Goal: Navigation & Orientation: Find specific page/section

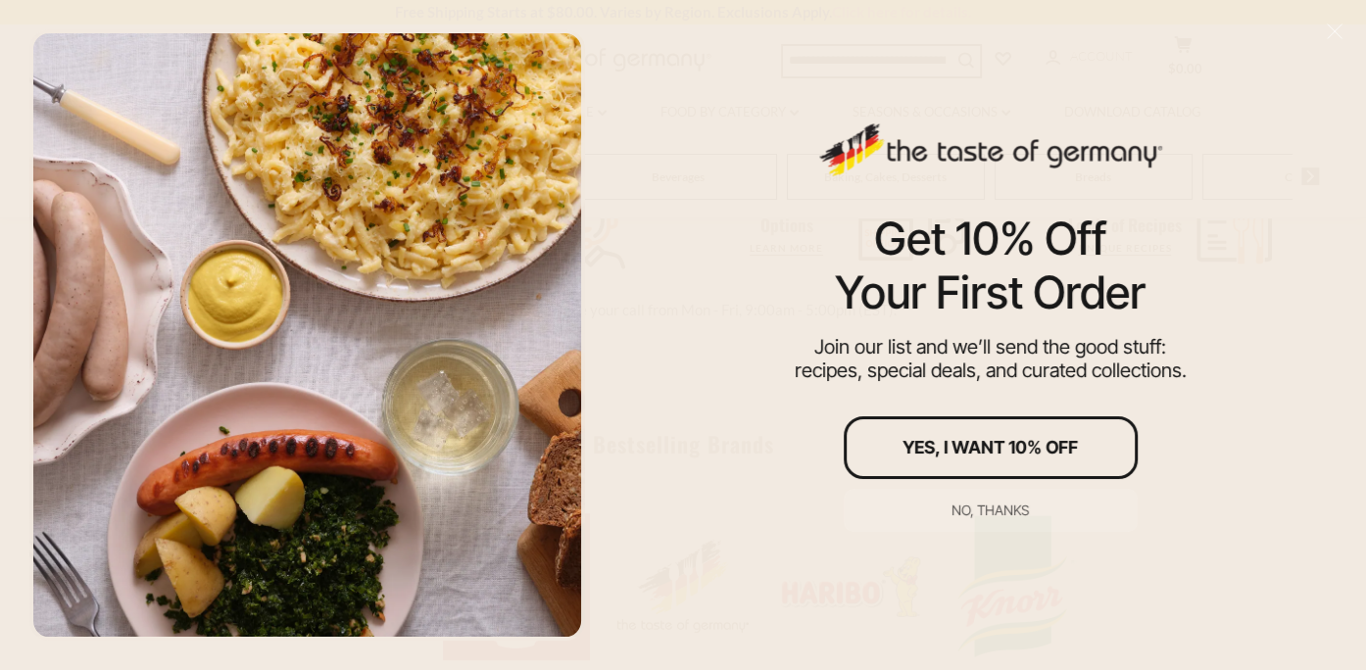
scroll to position [980, 0]
click at [1016, 513] on div "No, thanks" at bounding box center [990, 511] width 77 height 14
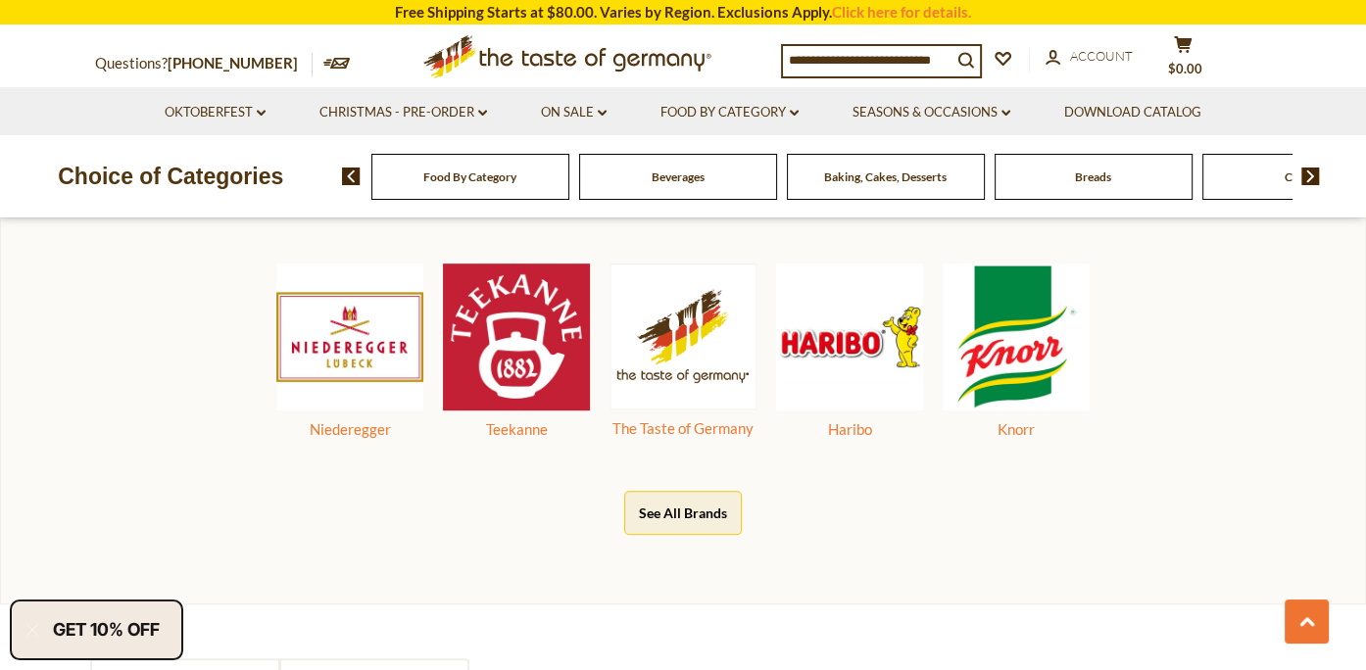
click at [1315, 176] on img at bounding box center [1311, 177] width 19 height 18
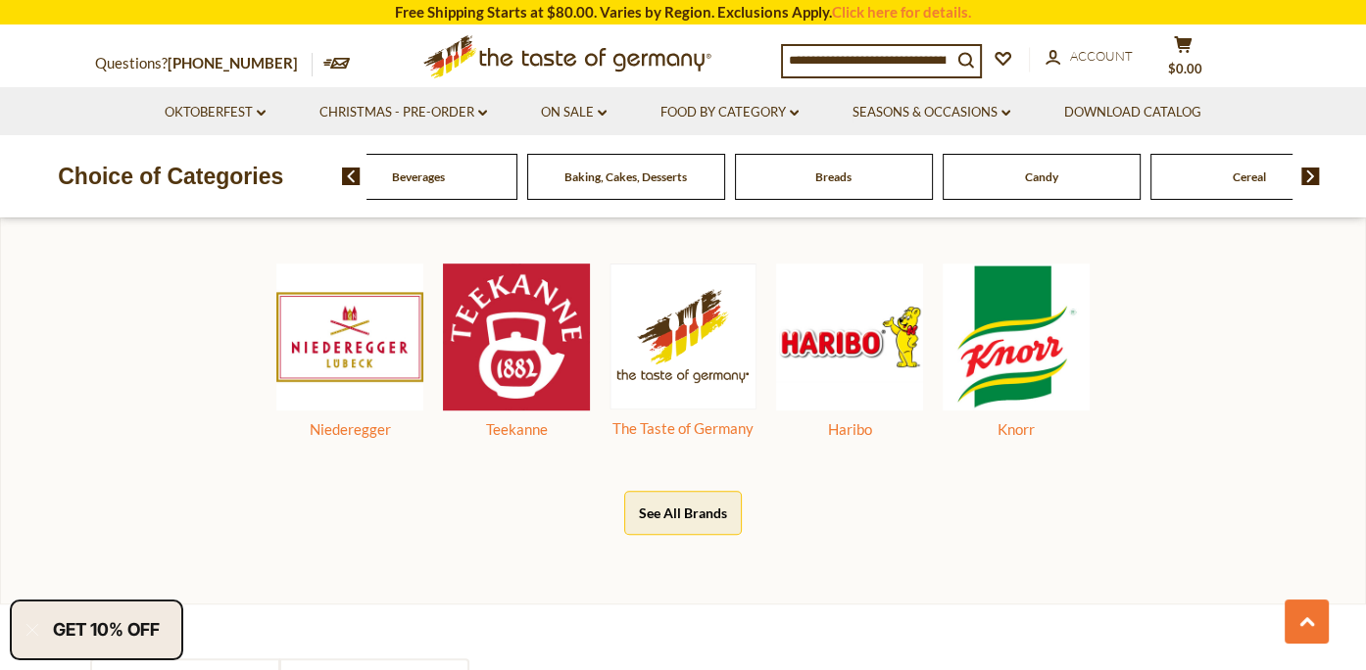
click at [1315, 176] on img at bounding box center [1311, 177] width 19 height 18
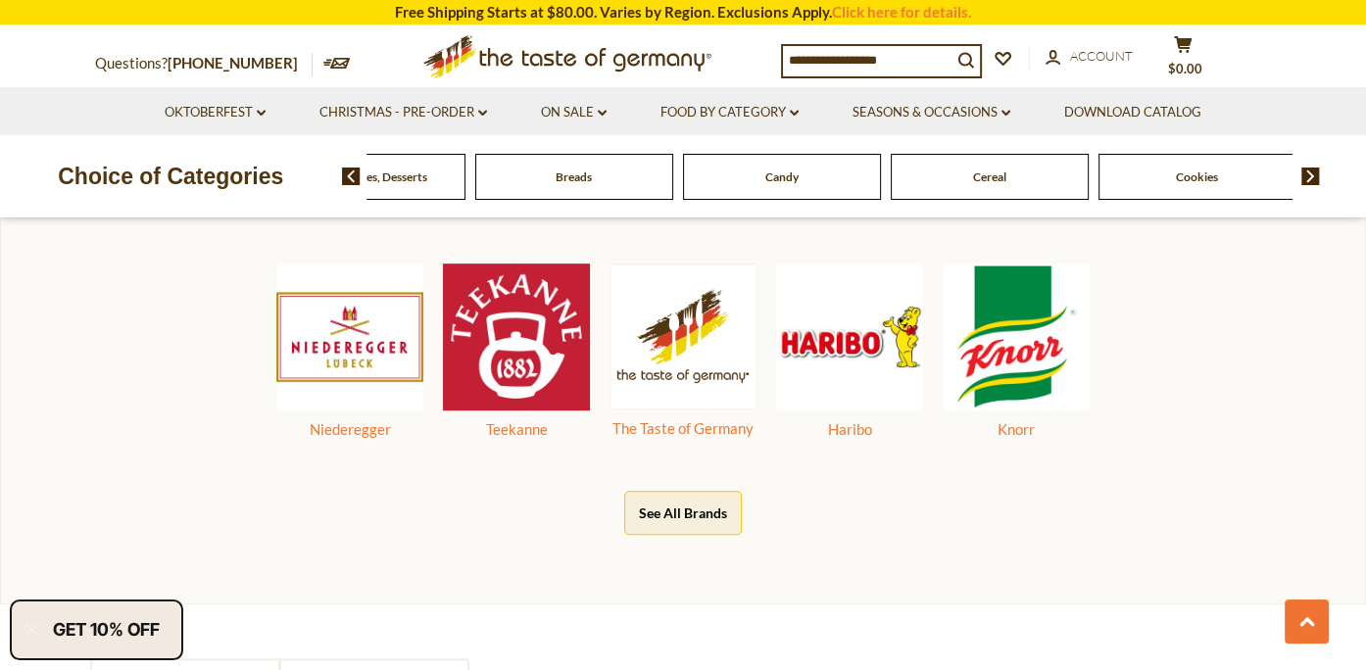
click at [1315, 176] on img at bounding box center [1311, 177] width 19 height 18
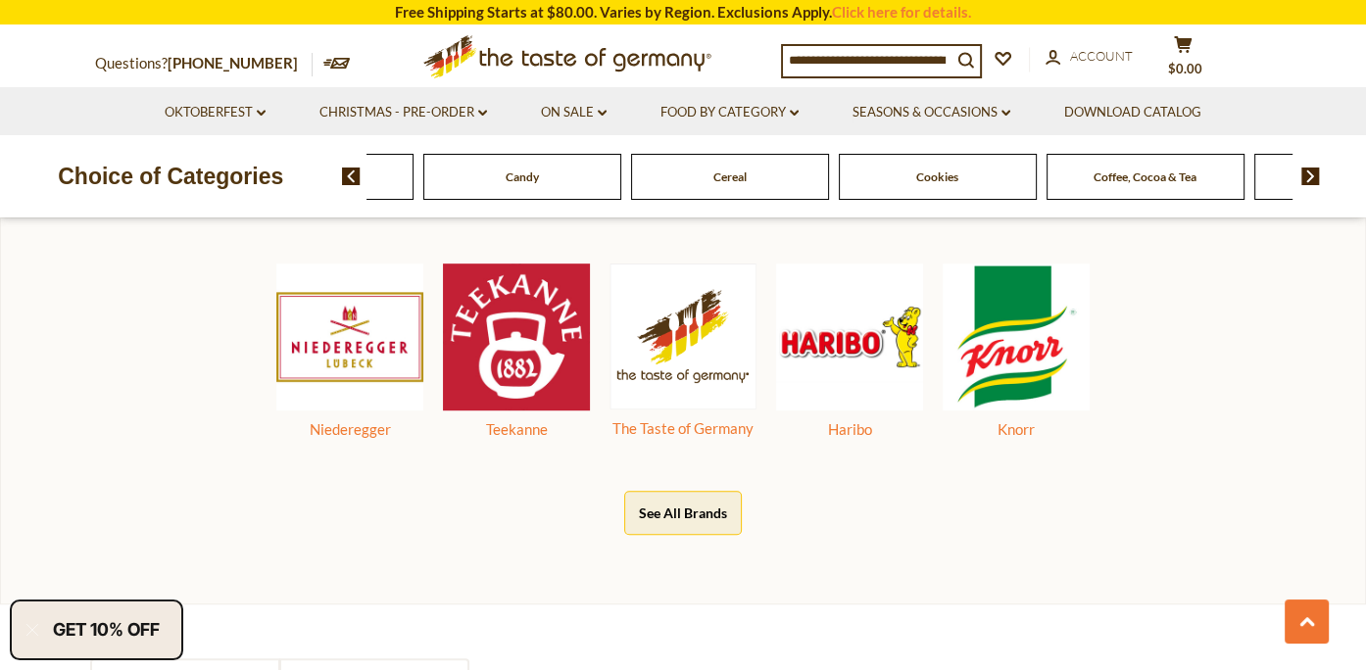
click at [1315, 176] on img at bounding box center [1311, 177] width 19 height 18
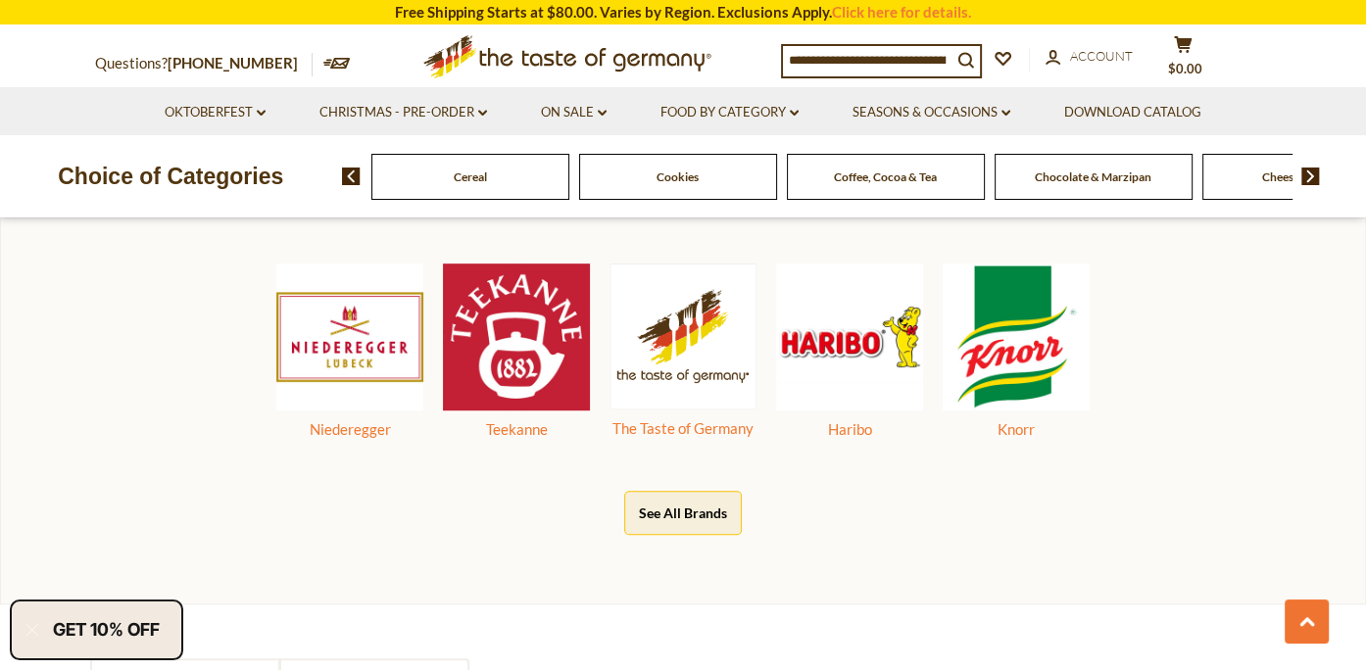
click at [1315, 176] on img at bounding box center [1311, 177] width 19 height 18
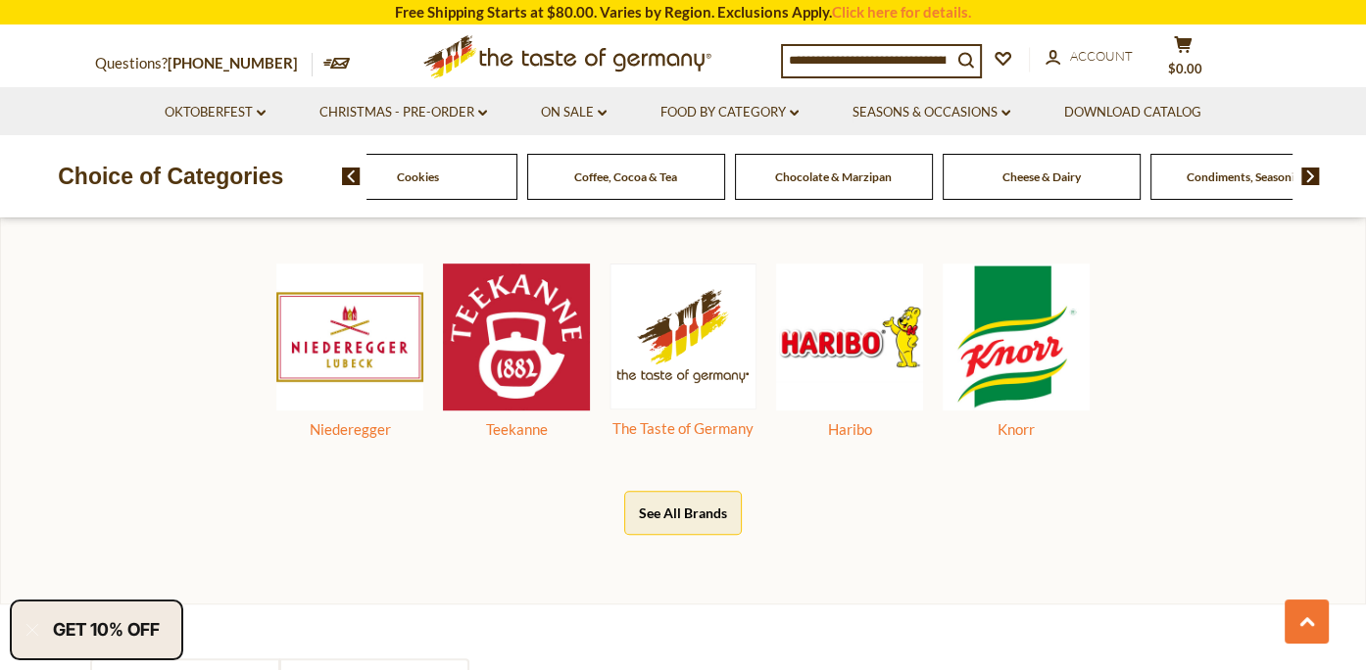
click at [1315, 176] on img at bounding box center [1311, 177] width 19 height 18
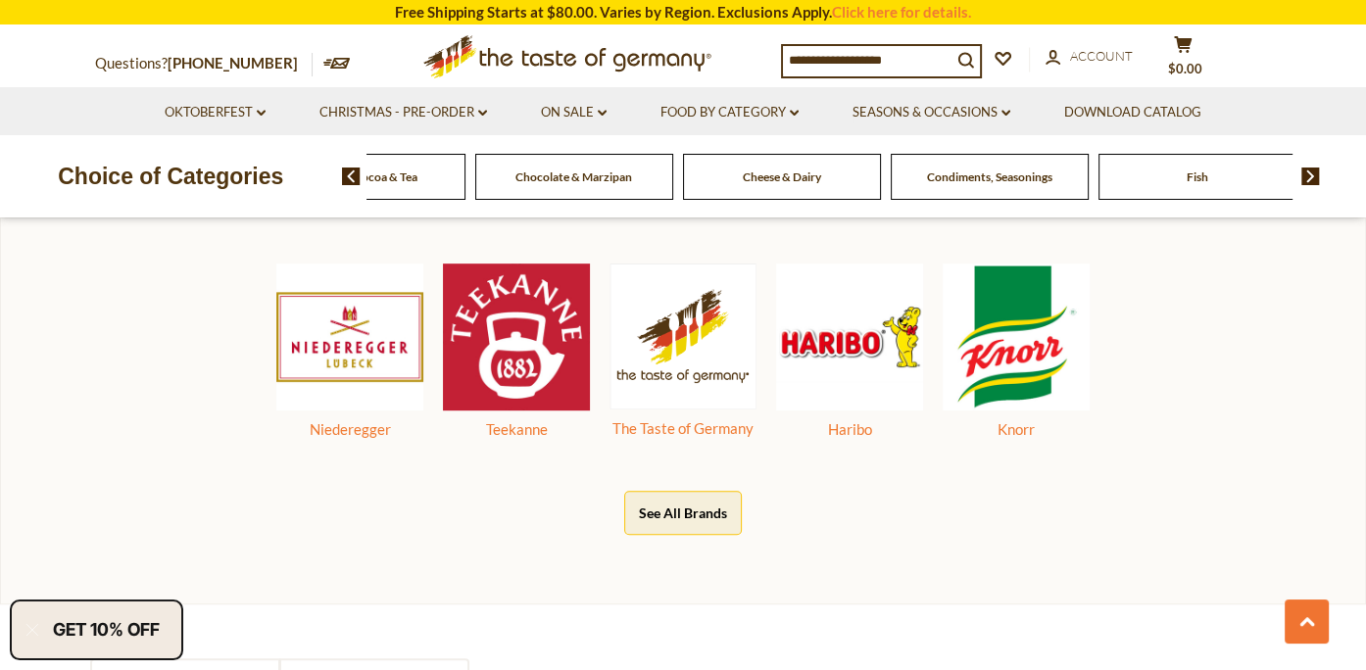
click at [1315, 176] on img at bounding box center [1311, 177] width 19 height 18
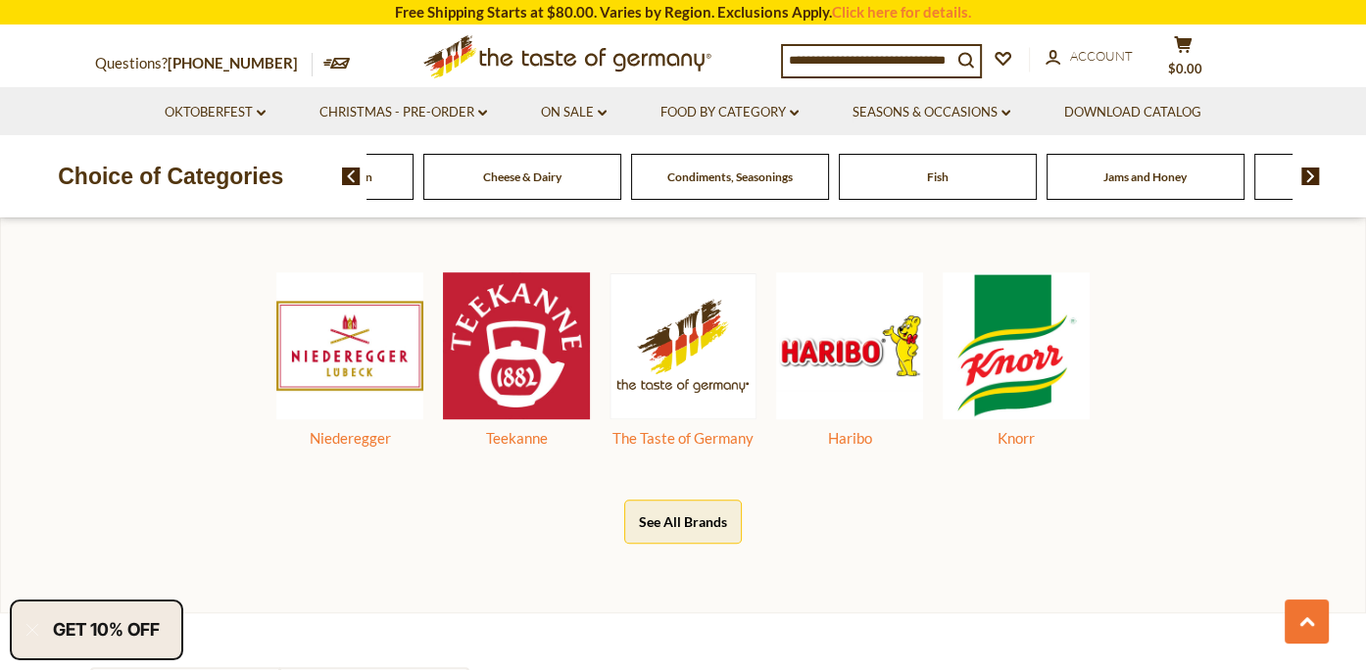
scroll to position [1014, 0]
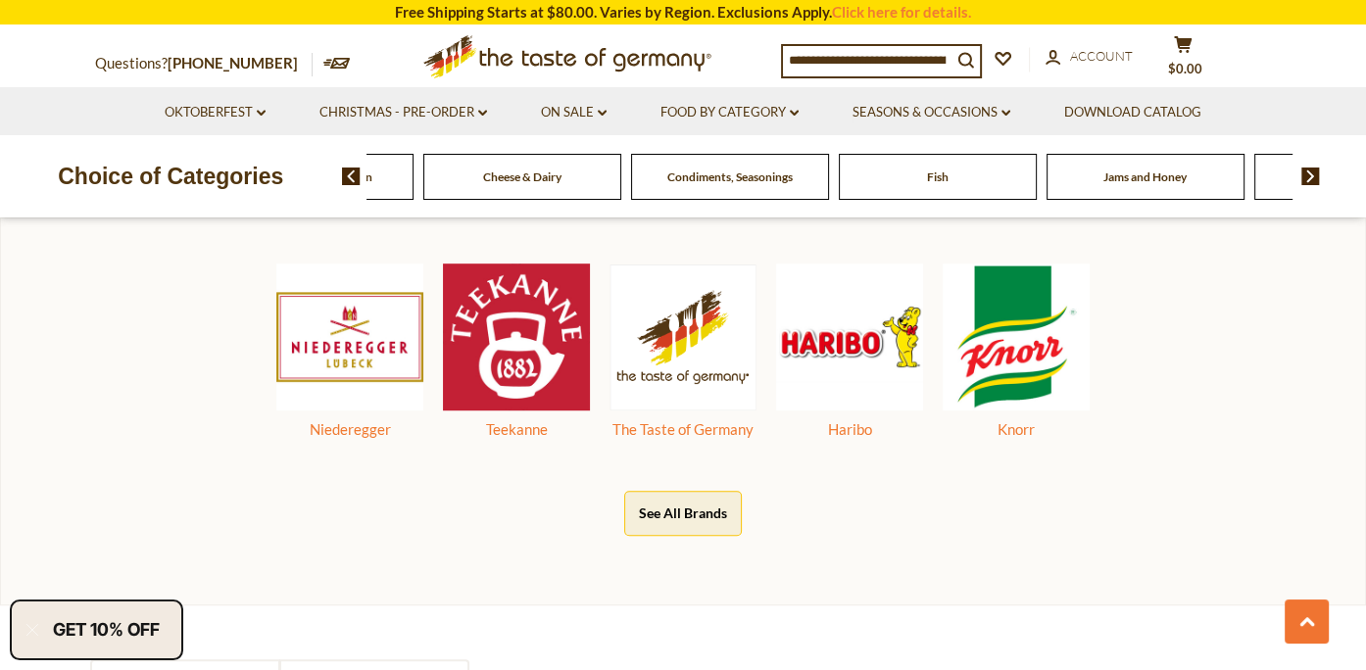
click at [1315, 176] on img at bounding box center [1311, 177] width 19 height 18
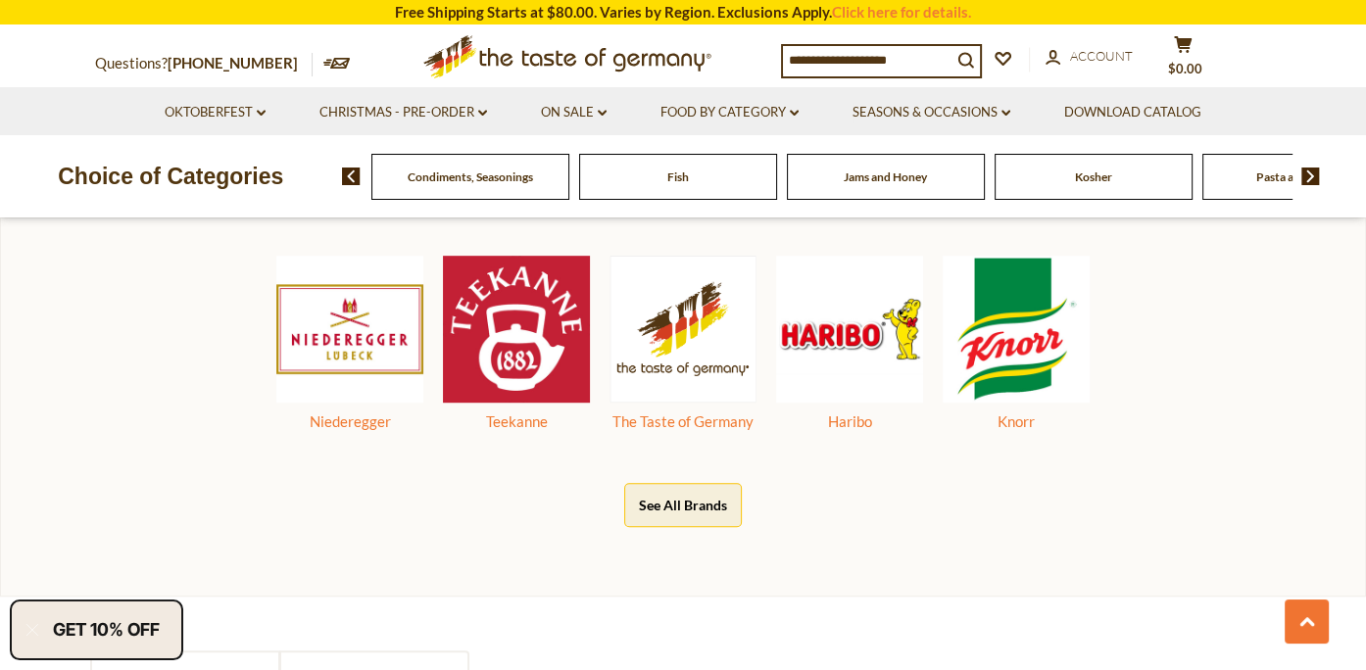
scroll to position [980, 0]
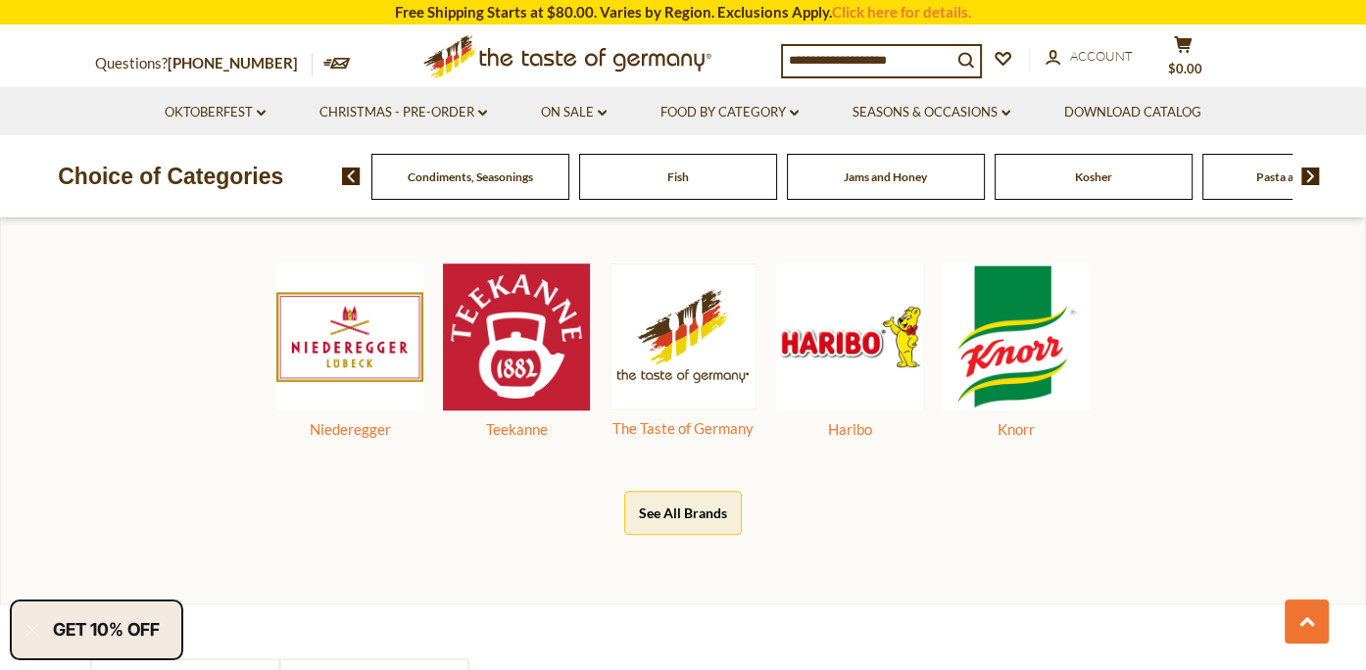
click at [787, 63] on input at bounding box center [867, 59] width 169 height 27
drag, startPoint x: 785, startPoint y: 57, endPoint x: 1233, endPoint y: 55, distance: 448.0
click at [1233, 55] on div "Compare Compare up to 4 items: Clear Selection Compare search_icon search_icon …" at bounding box center [1023, 59] width 485 height 49
click at [788, 60] on input at bounding box center [867, 59] width 169 height 27
drag, startPoint x: 856, startPoint y: 60, endPoint x: 1230, endPoint y: 82, distance: 375.1
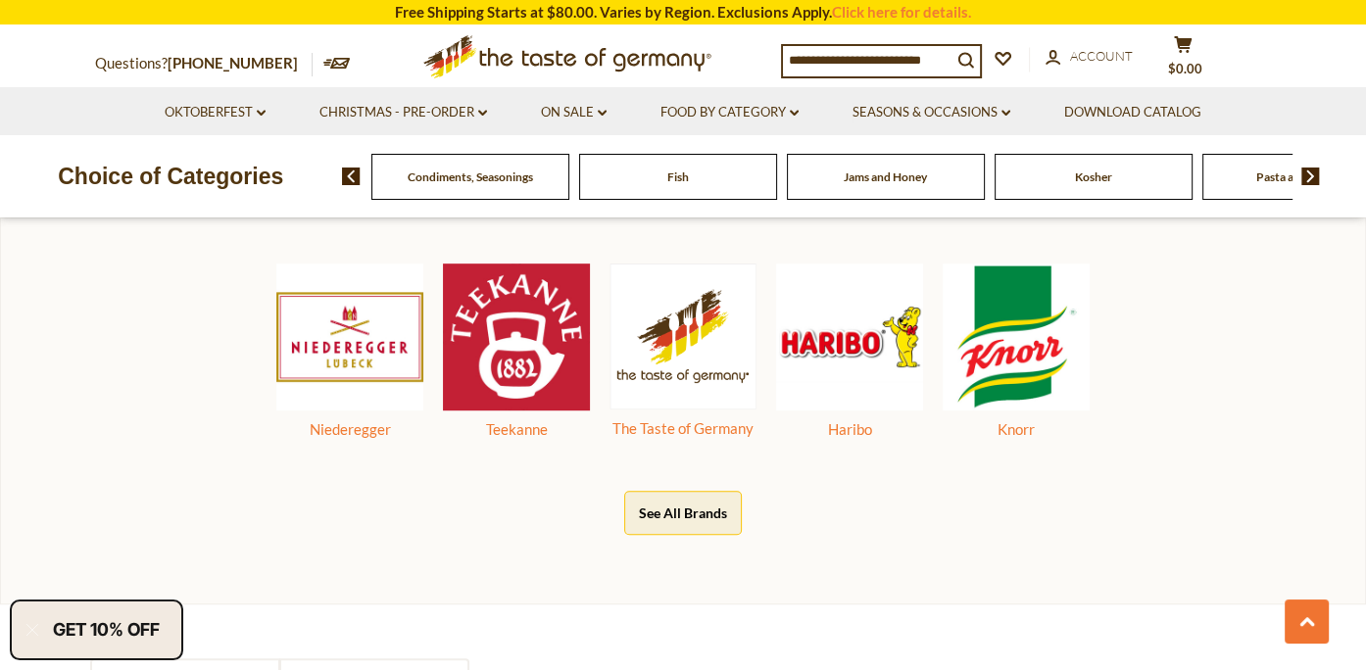
click at [918, 48] on input at bounding box center [867, 59] width 169 height 27
click at [1310, 183] on img at bounding box center [1311, 177] width 19 height 18
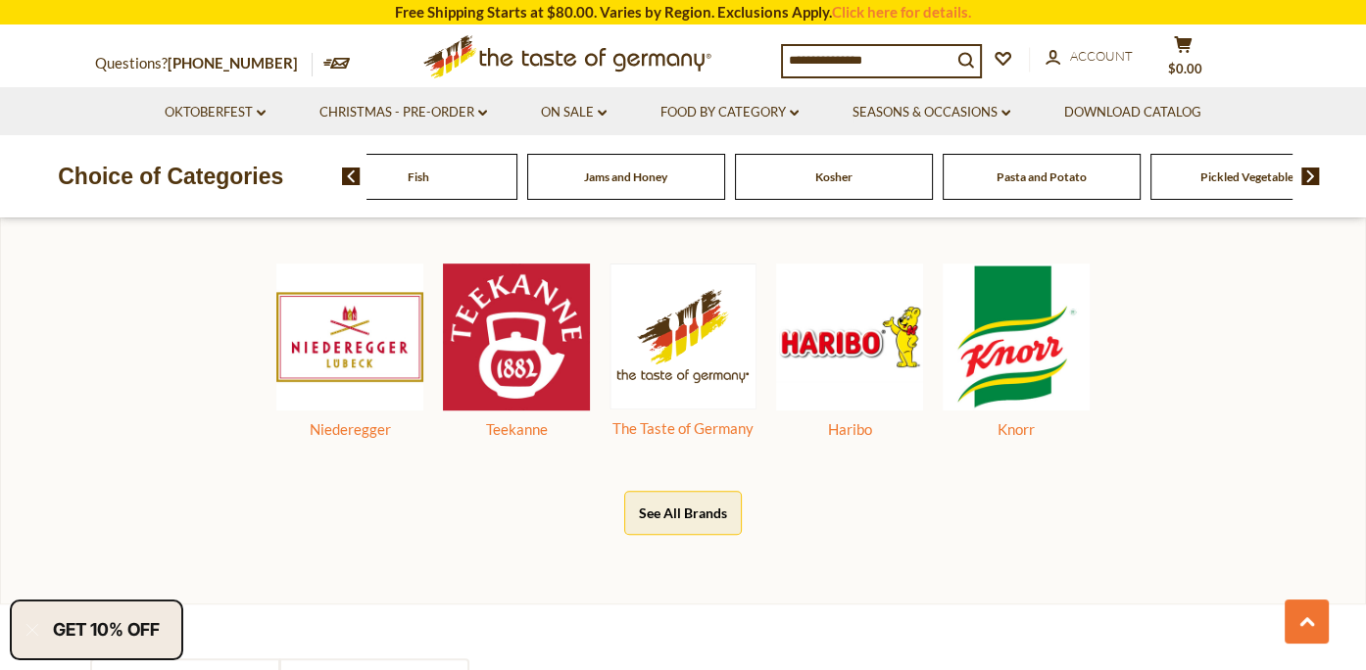
click at [1310, 183] on img at bounding box center [1311, 177] width 19 height 18
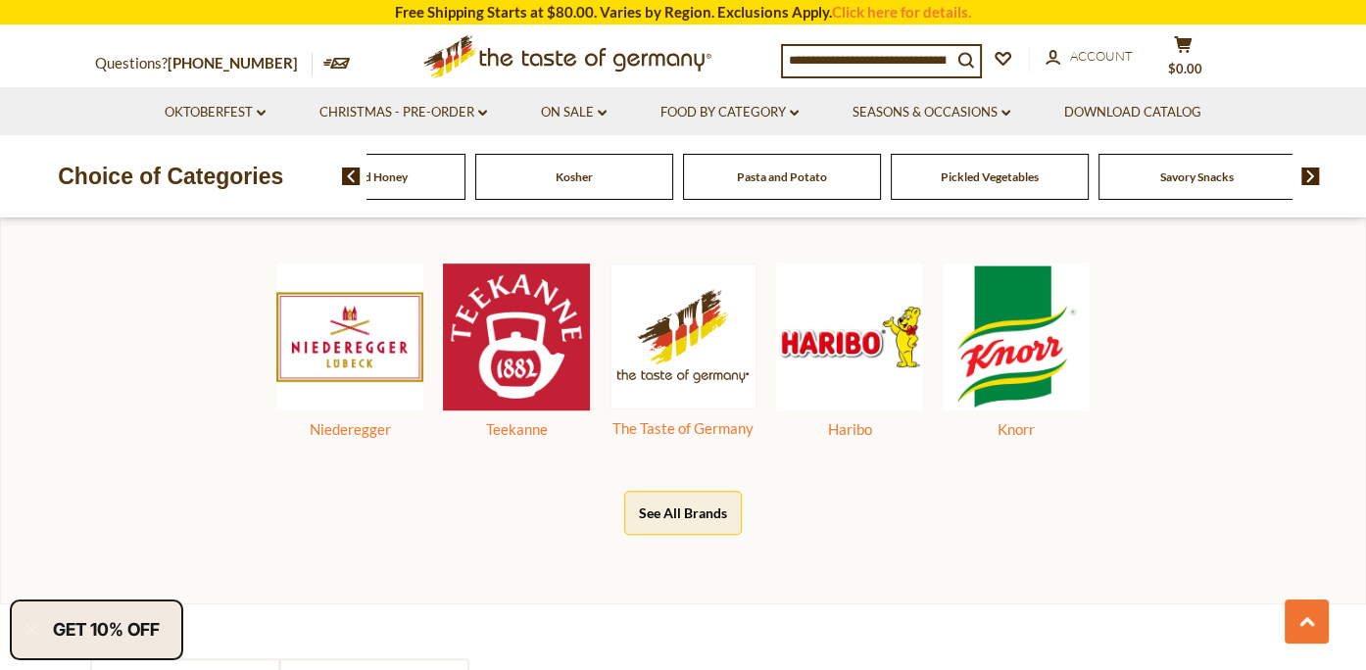
click at [1310, 179] on img at bounding box center [1311, 177] width 19 height 18
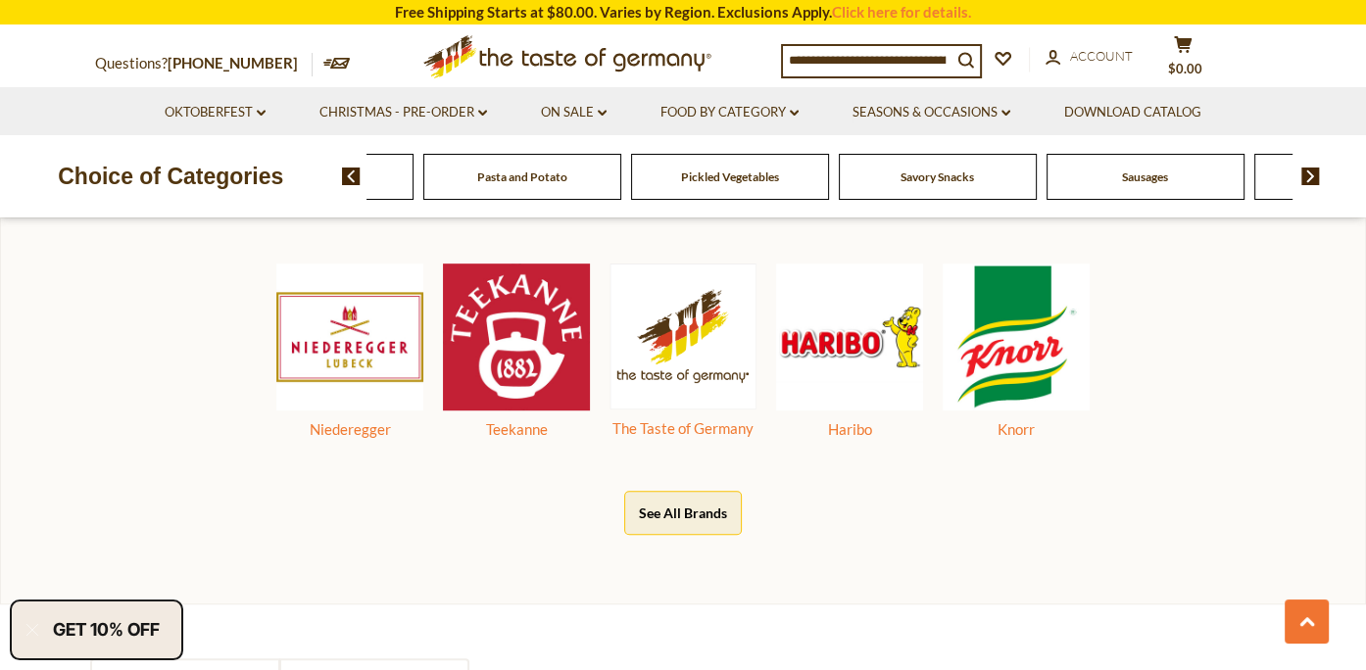
click at [1310, 179] on img at bounding box center [1311, 177] width 19 height 18
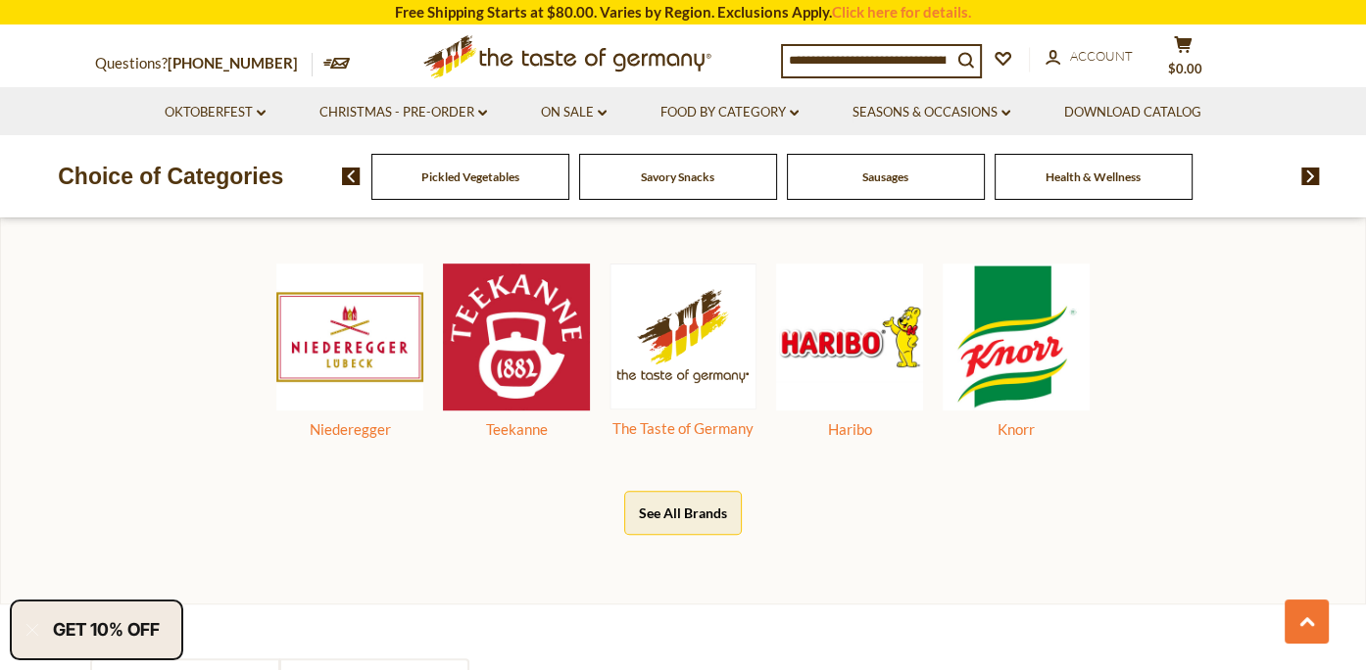
click at [1310, 179] on img at bounding box center [1311, 177] width 19 height 18
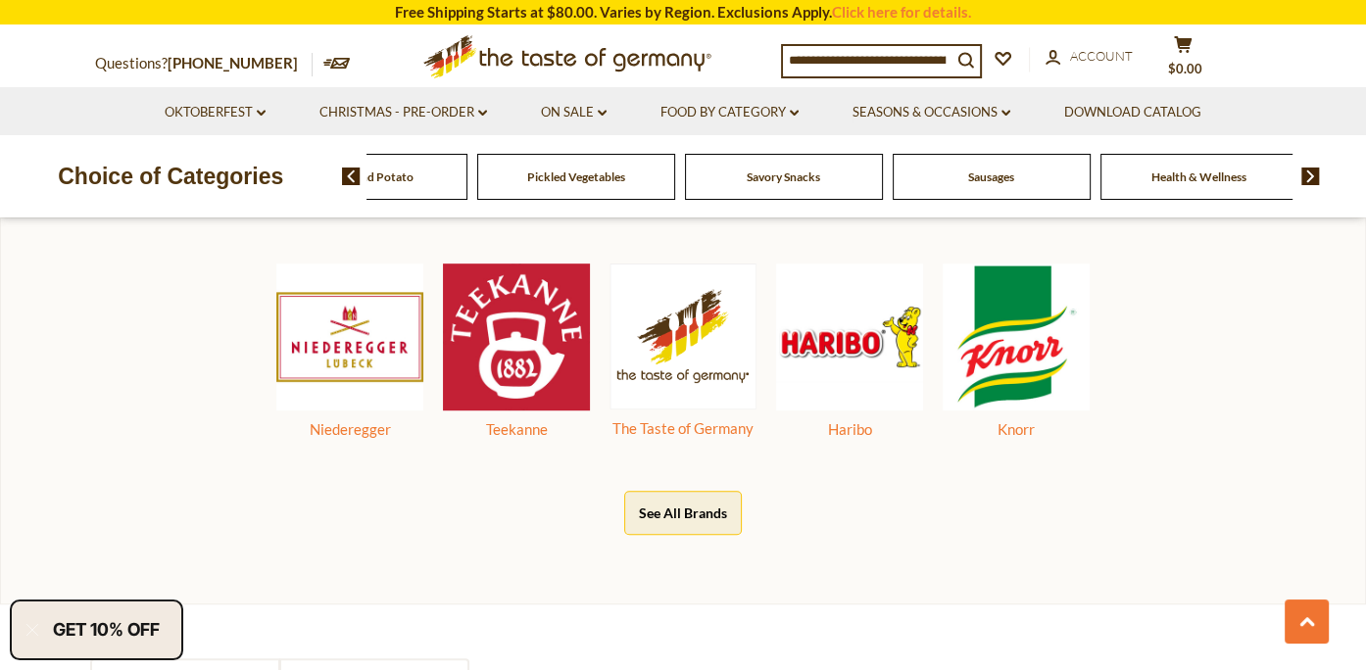
click at [348, 175] on img at bounding box center [351, 177] width 19 height 18
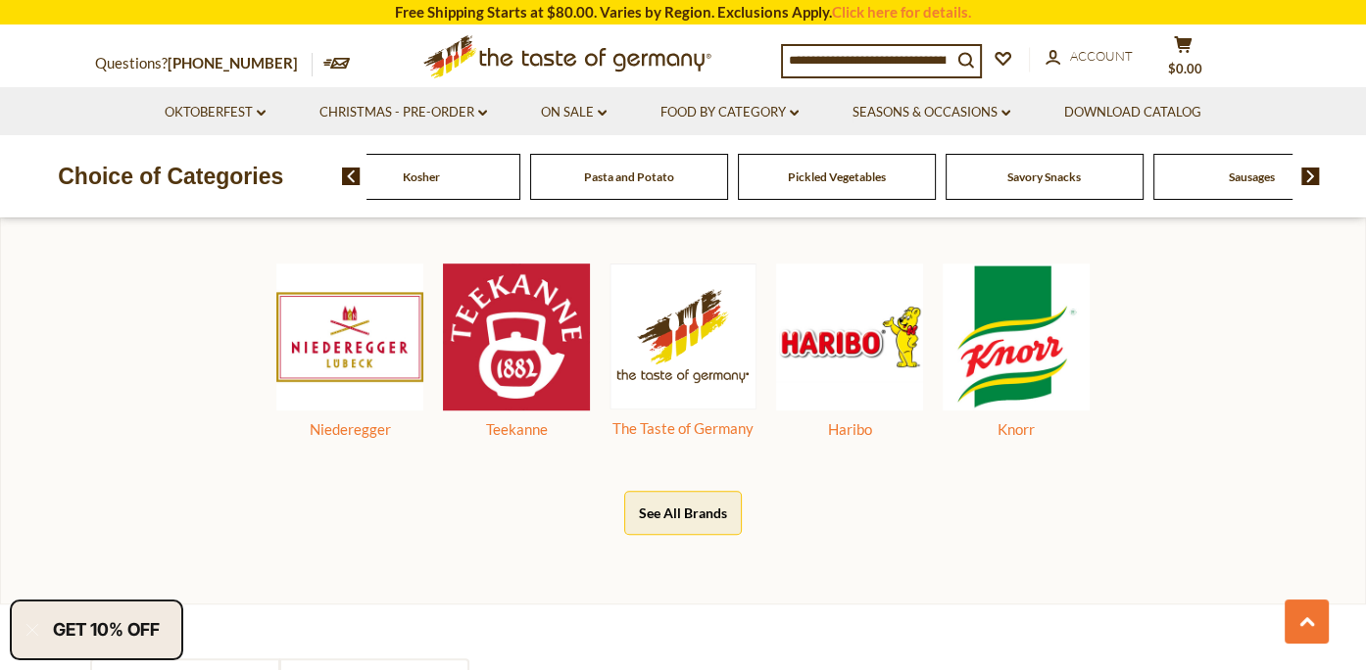
click at [348, 175] on img at bounding box center [351, 177] width 19 height 18
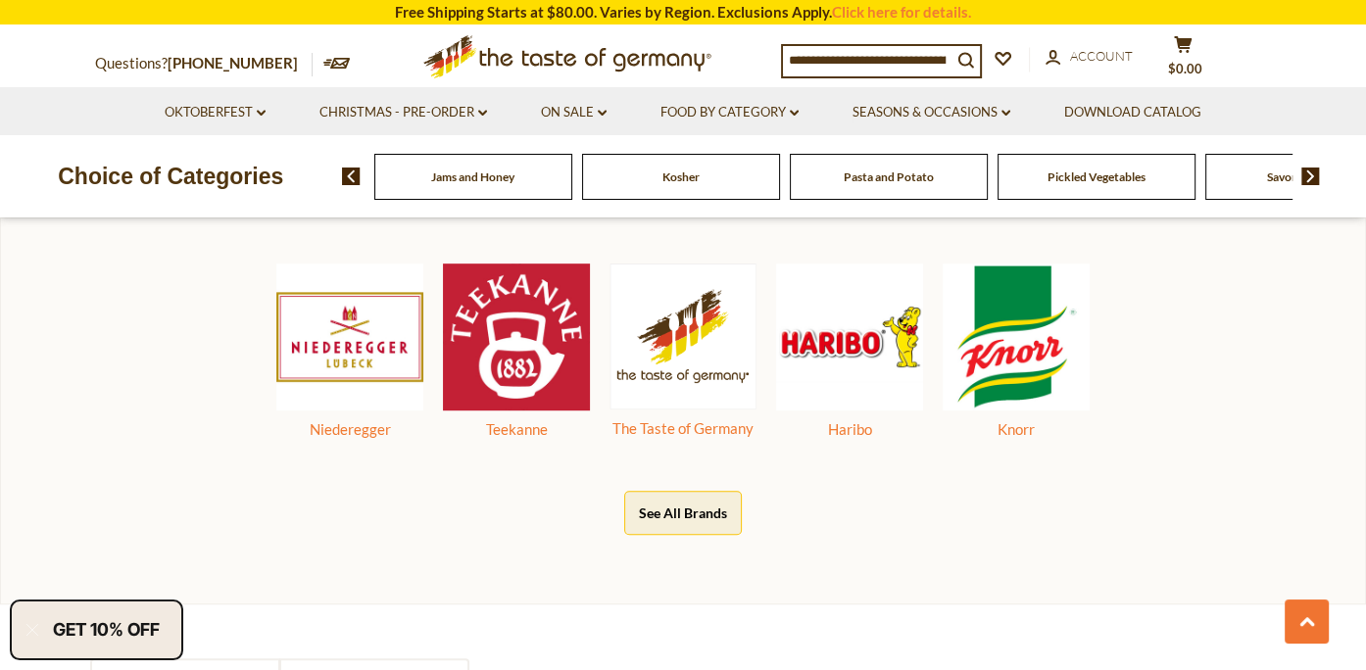
click at [348, 175] on img at bounding box center [351, 177] width 19 height 18
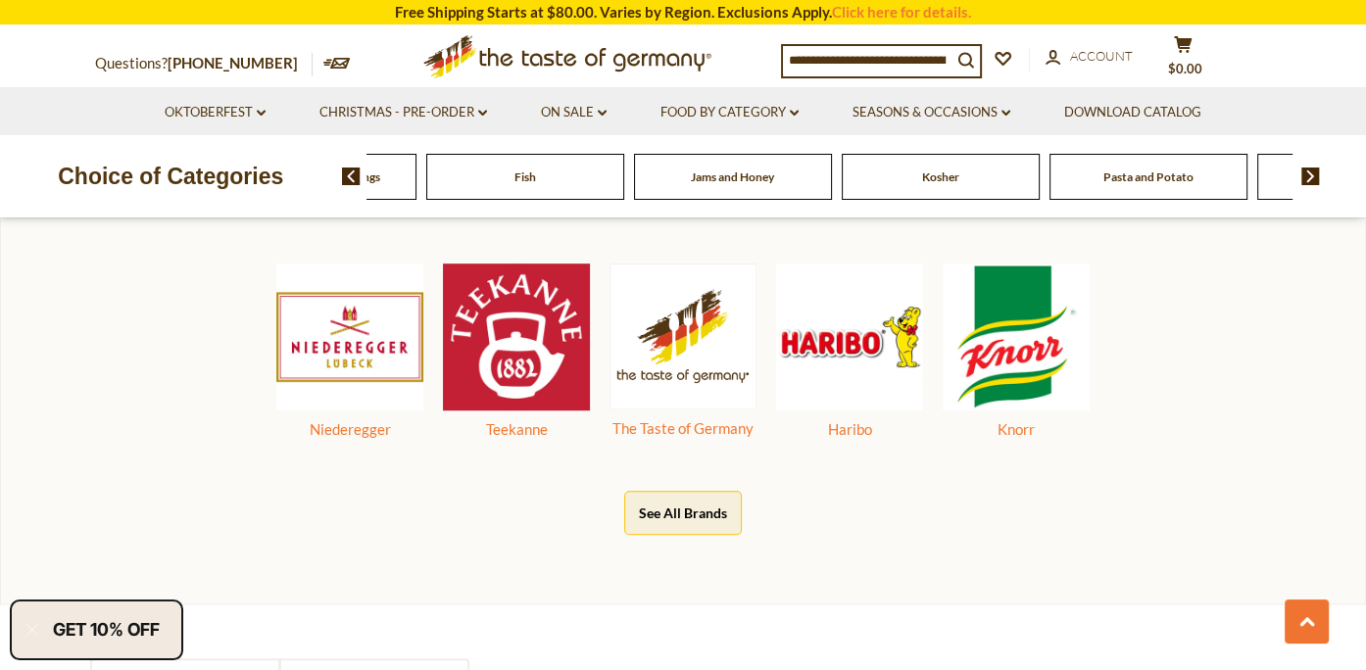
click at [348, 175] on img at bounding box center [351, 177] width 19 height 18
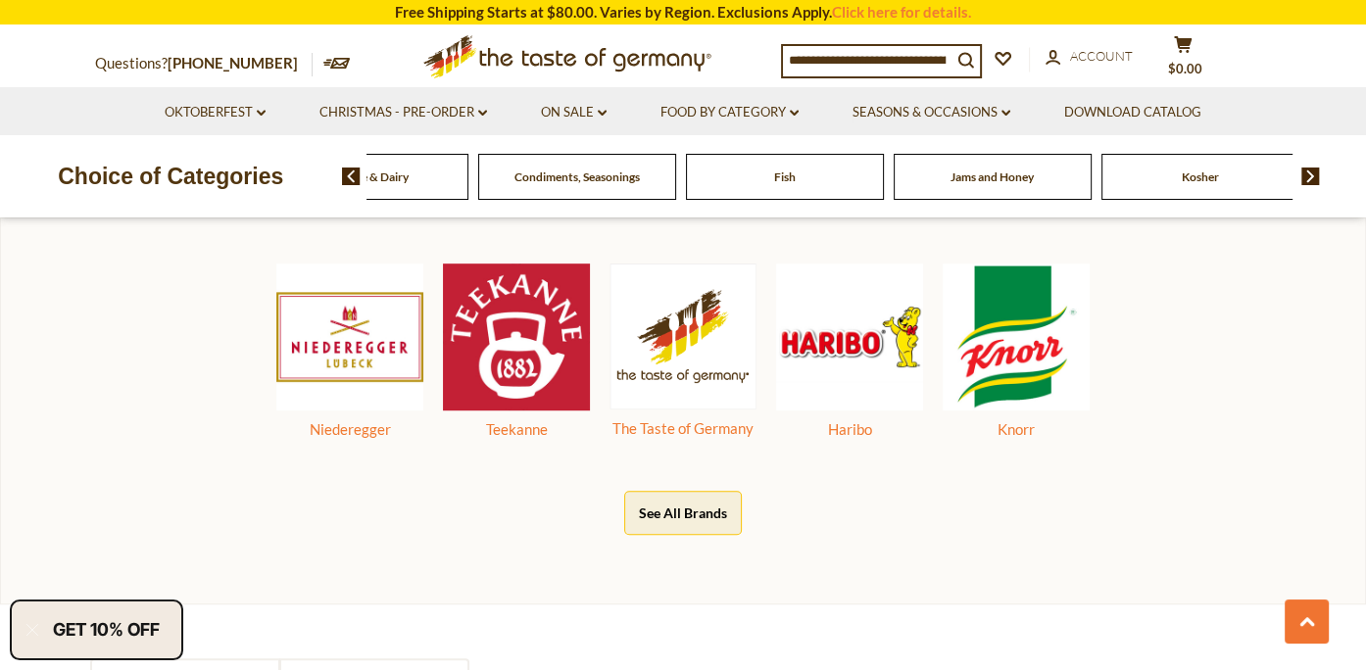
click at [561, 177] on span "Condiments, Seasonings" at bounding box center [577, 177] width 125 height 15
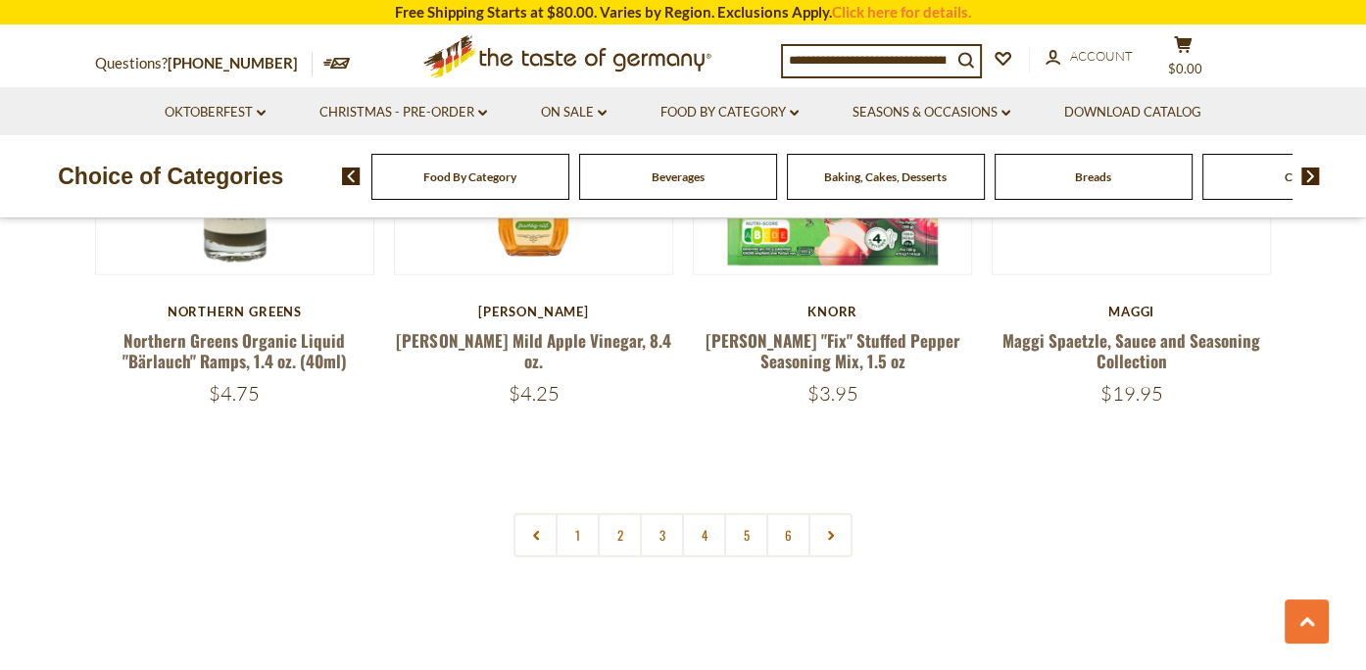
scroll to position [4607, 0]
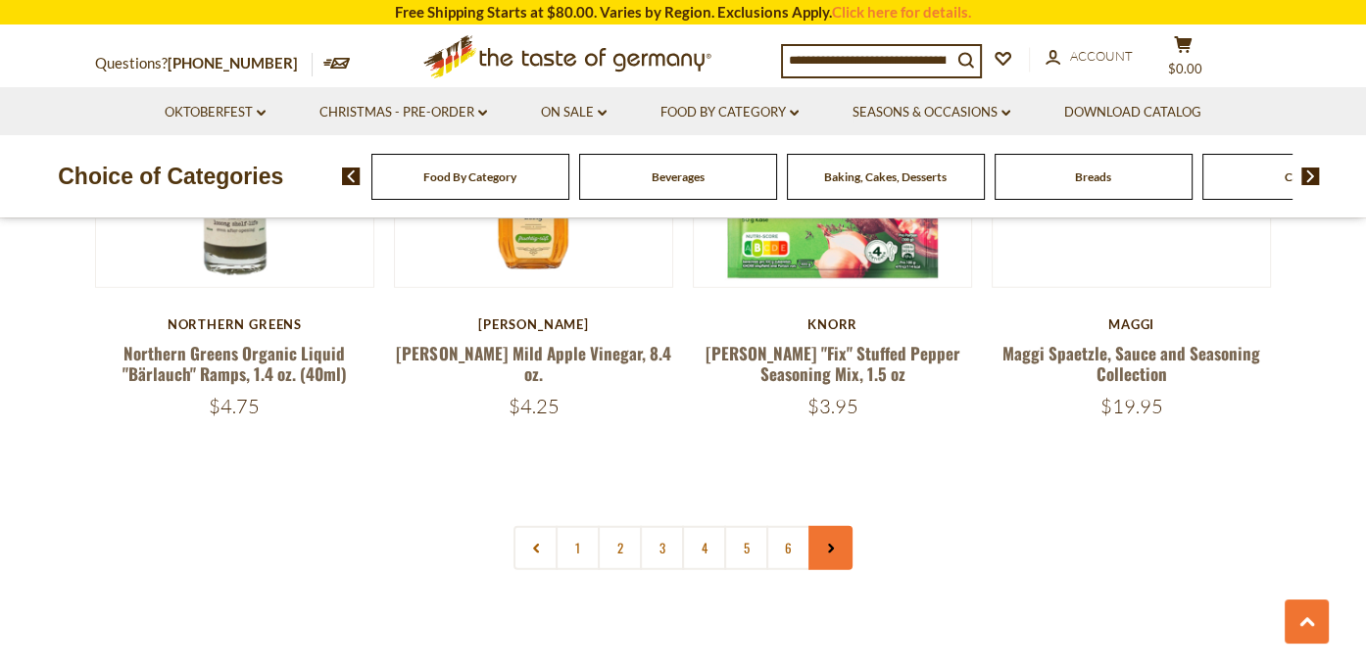
click at [832, 544] on icon at bounding box center [831, 549] width 12 height 10
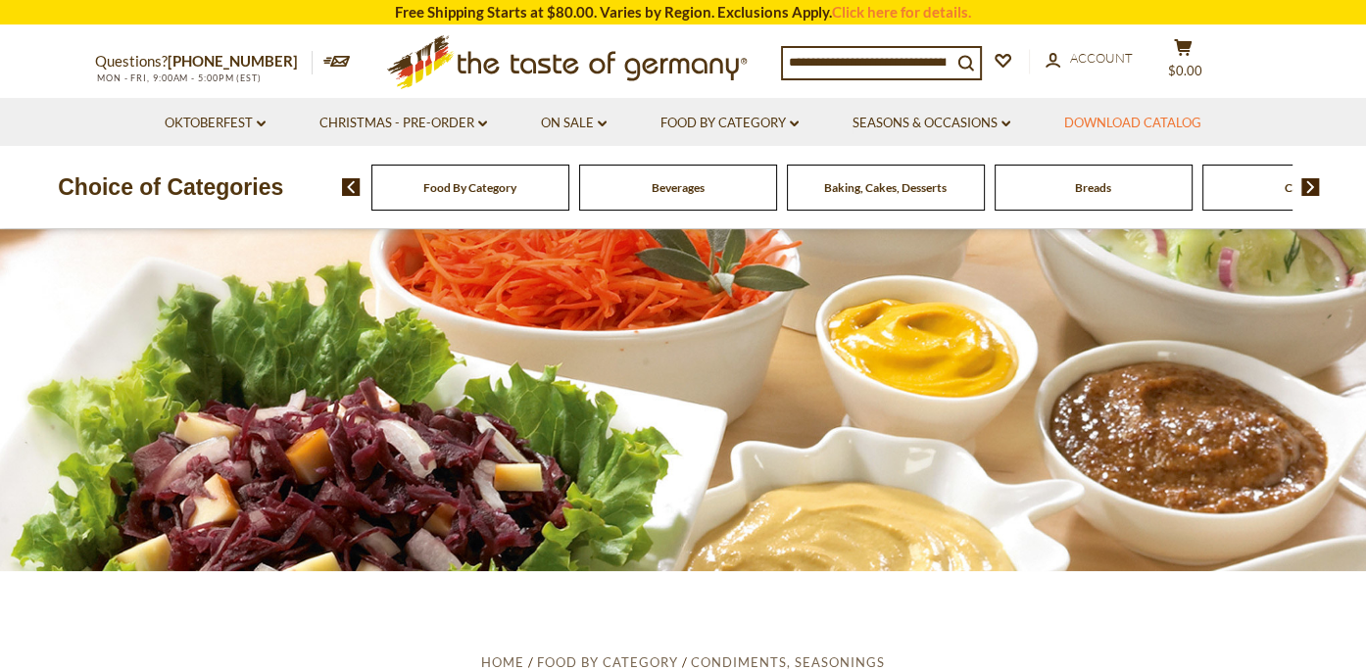
click at [1118, 123] on link "Download Catalog" at bounding box center [1133, 124] width 137 height 22
